Goal: Book appointment/travel/reservation: Book appointment/travel/reservation

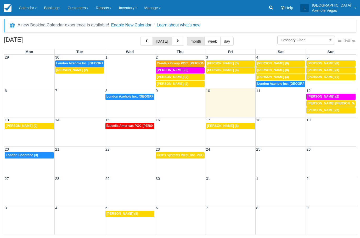
select select
click at [51, 8] on link "Booking" at bounding box center [52, 8] width 24 height 16
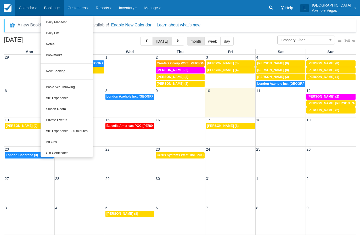
click at [24, 8] on link "Calendar" at bounding box center [27, 8] width 25 height 16
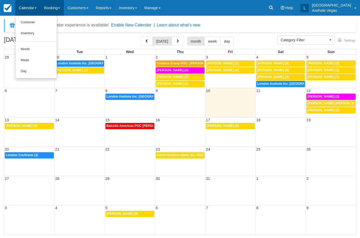
click at [52, 8] on link "Booking" at bounding box center [52, 8] width 24 height 16
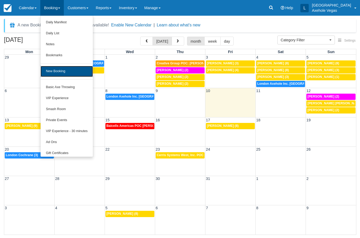
click at [49, 69] on link "New Booking" at bounding box center [67, 71] width 52 height 11
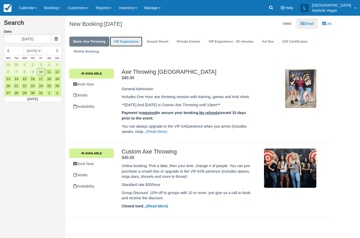
click at [126, 43] on link "VIP Experience" at bounding box center [126, 42] width 32 height 10
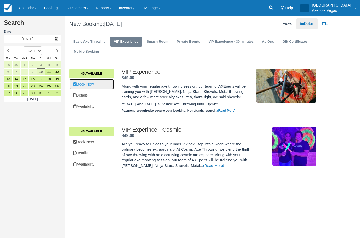
click at [93, 82] on link "Book Now" at bounding box center [91, 84] width 44 height 11
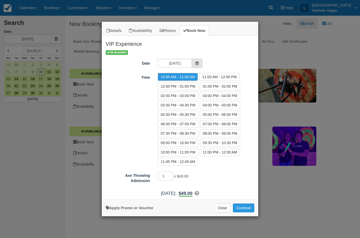
click at [197, 65] on icon "Item Modal" at bounding box center [197, 63] width 4 height 4
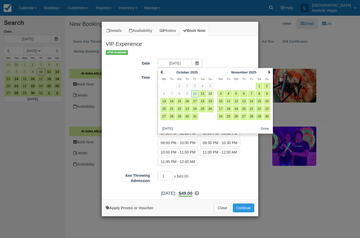
click at [211, 94] on link "12" at bounding box center [210, 93] width 7 height 7
type input "Sun 12 Oct 2025"
radio input "false"
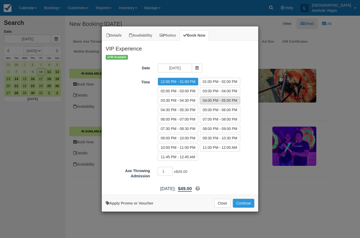
click at [208, 104] on label "04:00 PM - 05:00 PM" at bounding box center [220, 101] width 40 height 8
radio input "true"
click at [166, 172] on input "1" at bounding box center [165, 171] width 15 height 9
type input "2"
click at [171, 169] on input "2" at bounding box center [165, 171] width 15 height 9
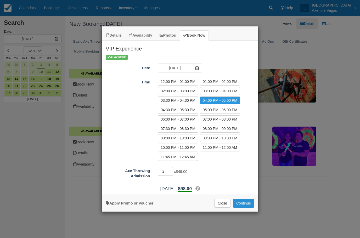
click at [244, 202] on button "Continue" at bounding box center [243, 203] width 21 height 9
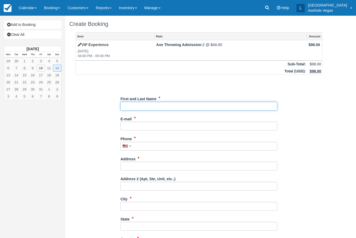
click at [134, 105] on input "First and Last Name" at bounding box center [198, 106] width 157 height 9
type input "[PERSON_NAME]"
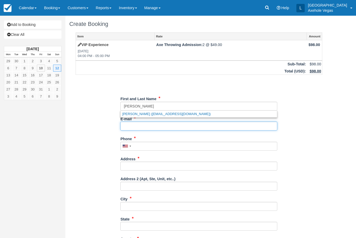
click at [148, 127] on input "E-mail" at bounding box center [198, 126] width 157 height 9
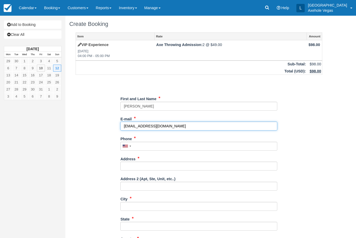
type input "greghgooding@gmail.com"
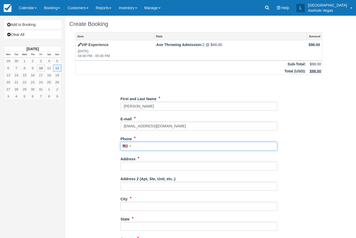
click at [157, 146] on input "Phone" at bounding box center [198, 146] width 157 height 9
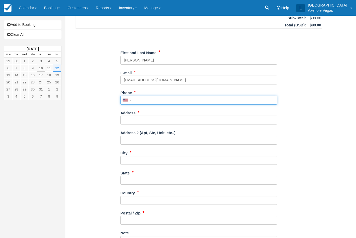
scroll to position [47, 0]
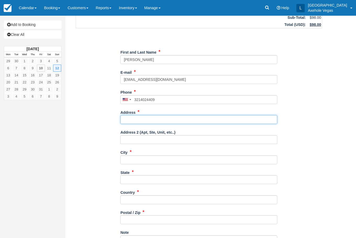
click at [151, 119] on input "Address" at bounding box center [198, 119] width 157 height 9
type input "(321) 402-4409"
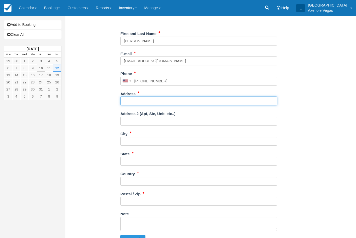
scroll to position [70, 0]
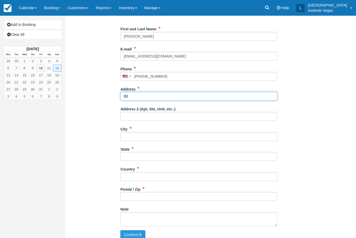
type input "6"
type input "2632 Gretchen Brew"
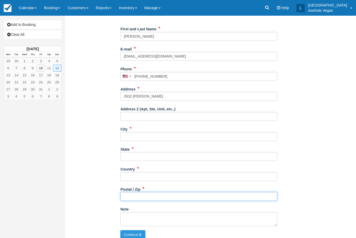
click at [155, 198] on input "Postal / Zip" at bounding box center [198, 196] width 157 height 9
type input "89052"
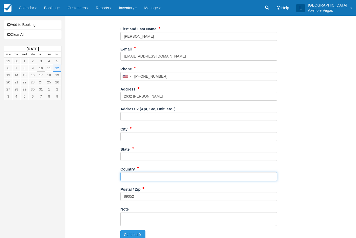
click at [180, 177] on input "Country" at bounding box center [198, 176] width 157 height 9
type input "United States"
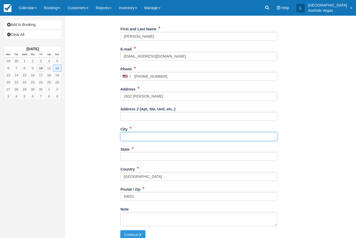
type input "Henderson"
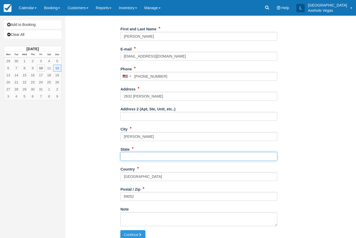
type input "NV"
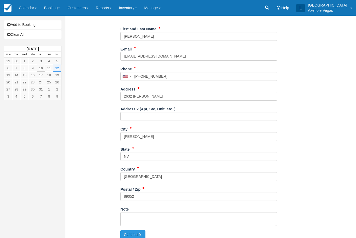
click at [98, 153] on div "Item Rate Amount VIP Experience Sun Oct 12, 2025 04:00 PM - 05:00 PM Axe Throwi…" at bounding box center [198, 97] width 259 height 268
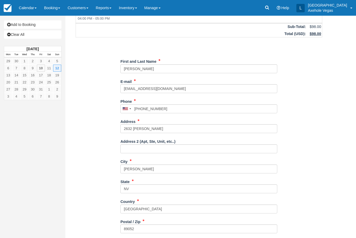
scroll to position [18, 0]
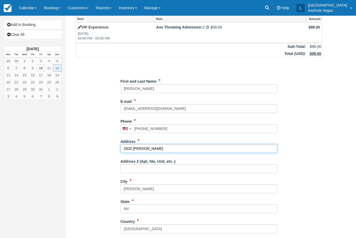
click at [148, 146] on input "2632 Gretchen Brew" at bounding box center [198, 148] width 157 height 9
click at [170, 148] on input "2632 Freshly Brew" at bounding box center [198, 148] width 157 height 9
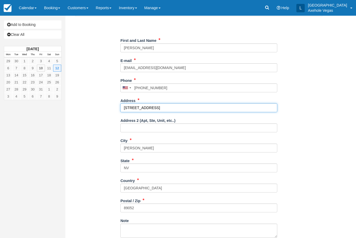
scroll to position [75, 0]
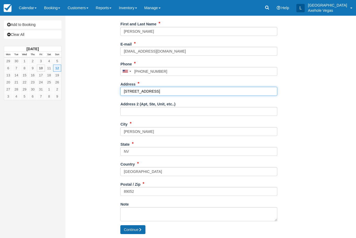
type input "2632 Freshly Brewed Court"
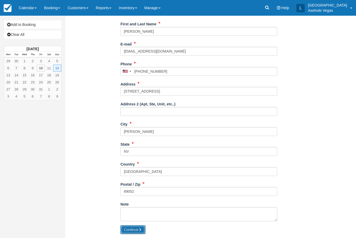
click at [133, 230] on button "Continue" at bounding box center [132, 229] width 25 height 9
type input "+13214024409"
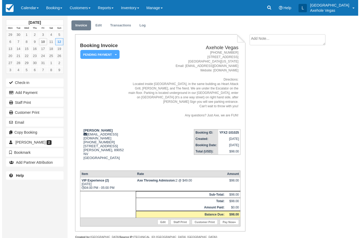
scroll to position [26, 0]
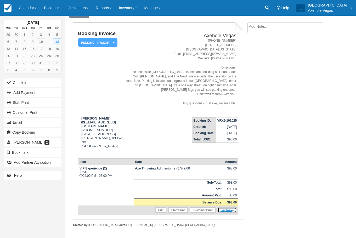
click at [224, 208] on link "Pay Now" at bounding box center [227, 209] width 19 height 5
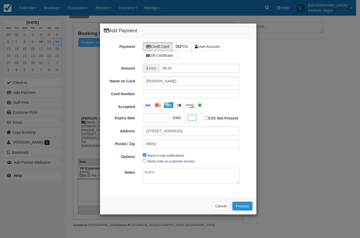
click at [242, 204] on button "Process" at bounding box center [242, 206] width 20 height 9
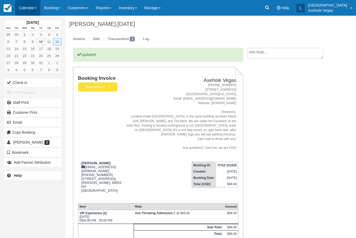
click at [31, 3] on link "Calendar" at bounding box center [27, 8] width 25 height 16
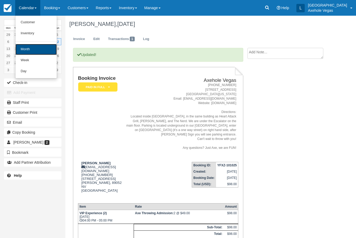
click at [38, 48] on link "Month" at bounding box center [35, 49] width 41 height 11
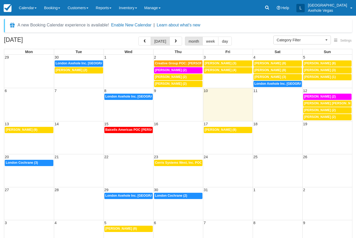
select select
click at [321, 89] on td "12" at bounding box center [327, 90] width 50 height 5
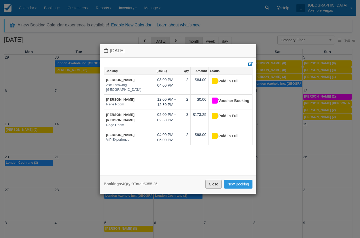
click at [217, 183] on link "Close" at bounding box center [213, 184] width 16 height 9
